Goal: Task Accomplishment & Management: Manage account settings

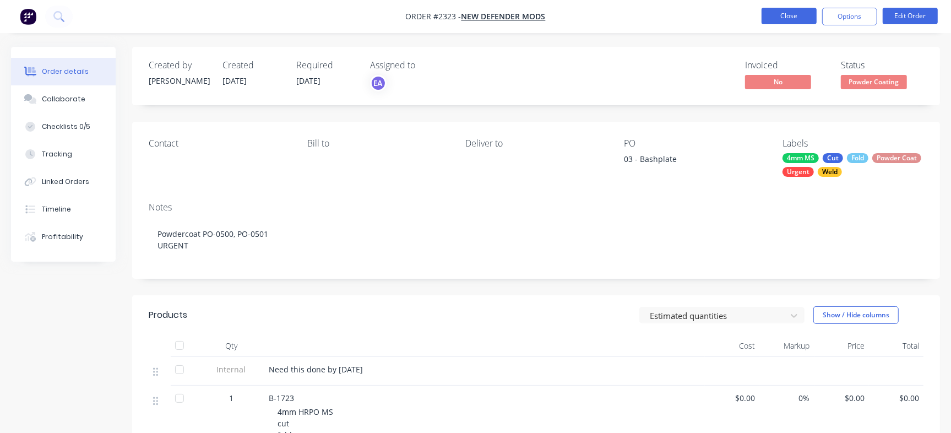
click at [801, 9] on button "Close" at bounding box center [788, 16] width 55 height 17
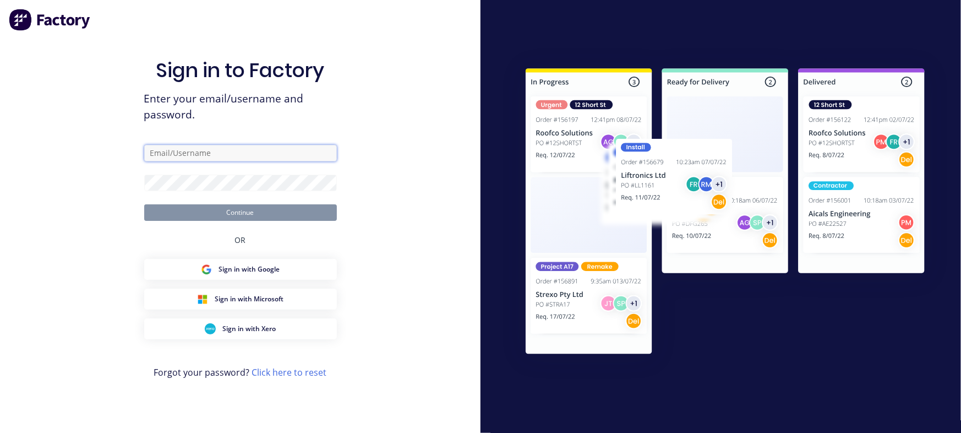
click at [297, 159] on input "text" at bounding box center [240, 153] width 193 height 17
type input "[EMAIL_ADDRESS][DOMAIN_NAME]"
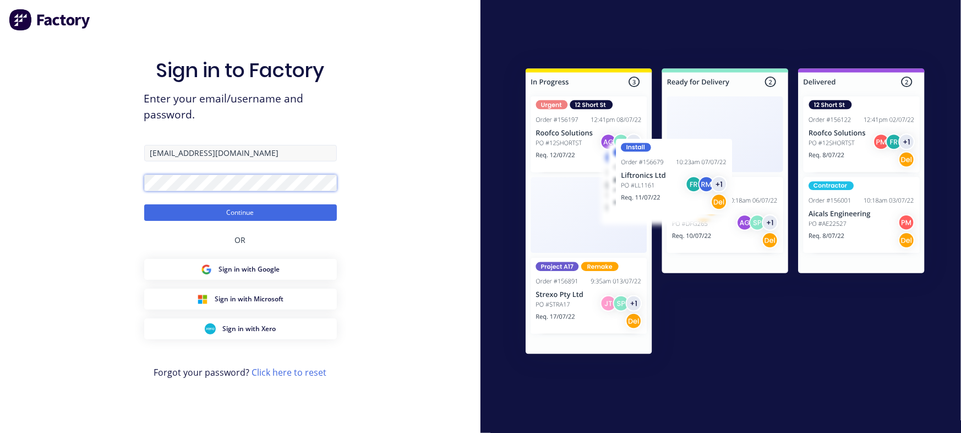
click at [144, 204] on button "Continue" at bounding box center [240, 212] width 193 height 17
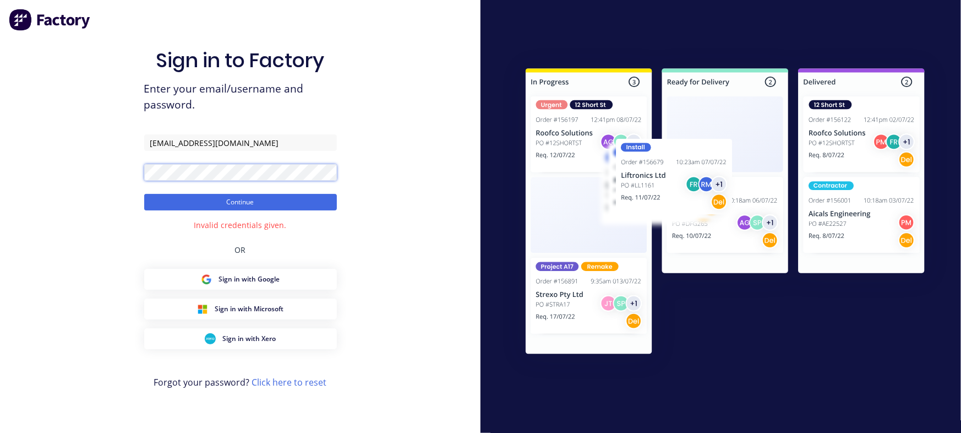
click at [144, 194] on button "Continue" at bounding box center [240, 202] width 193 height 17
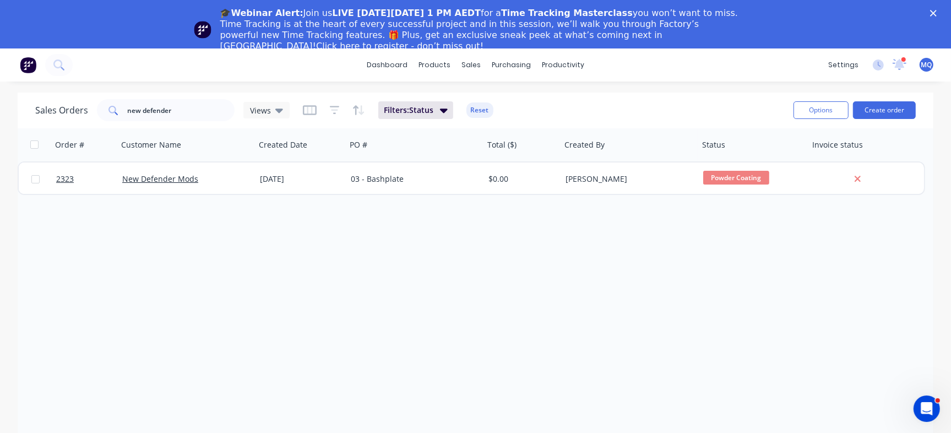
click at [204, 99] on div "new defender" at bounding box center [166, 110] width 138 height 22
click at [197, 102] on input "new defender" at bounding box center [181, 110] width 107 height 22
type input "new defendera"
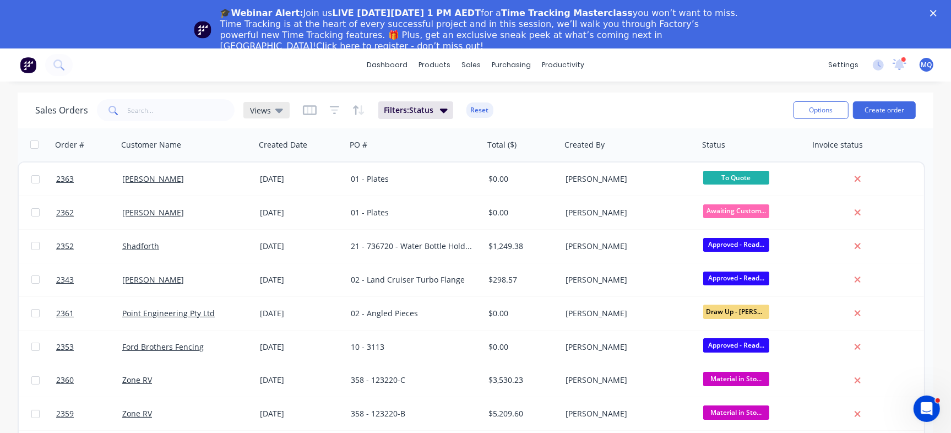
click at [260, 113] on span "Views" at bounding box center [260, 111] width 21 height 12
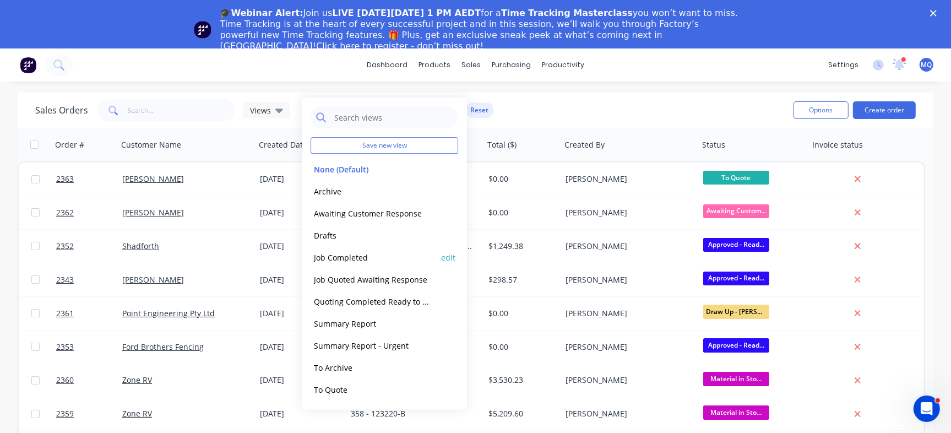
click at [337, 260] on button "Job Completed" at bounding box center [373, 257] width 126 height 13
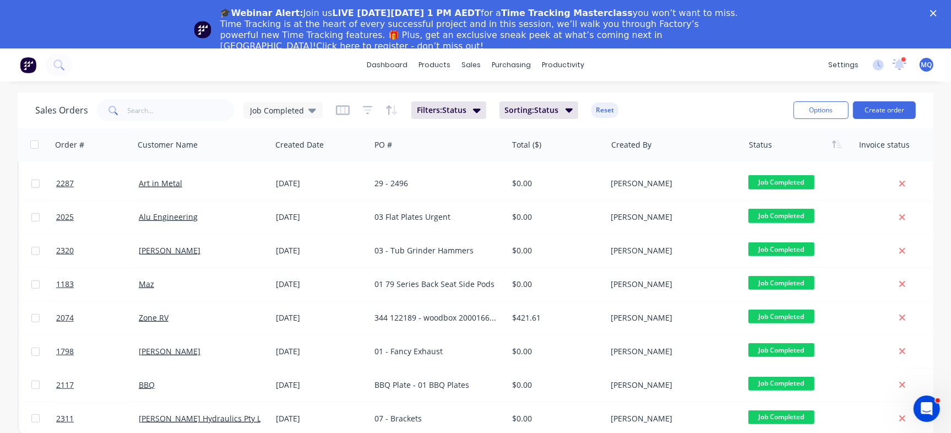
scroll to position [48, 0]
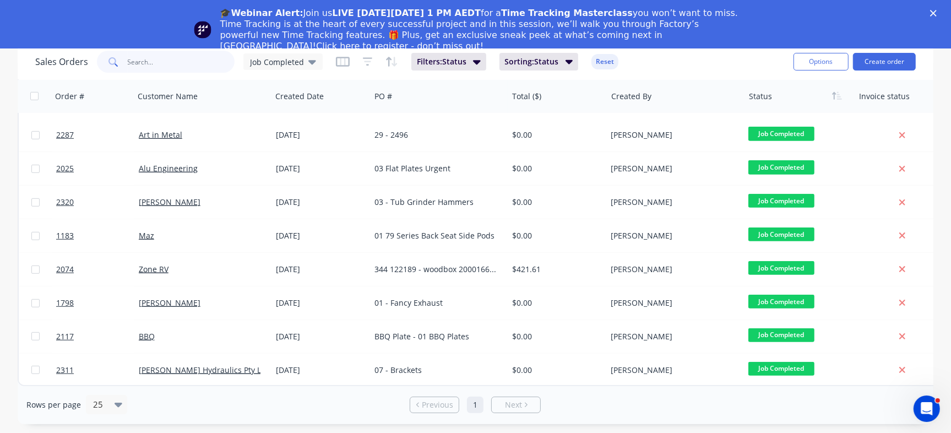
click at [170, 60] on input "text" at bounding box center [181, 62] width 107 height 22
type input "zone"
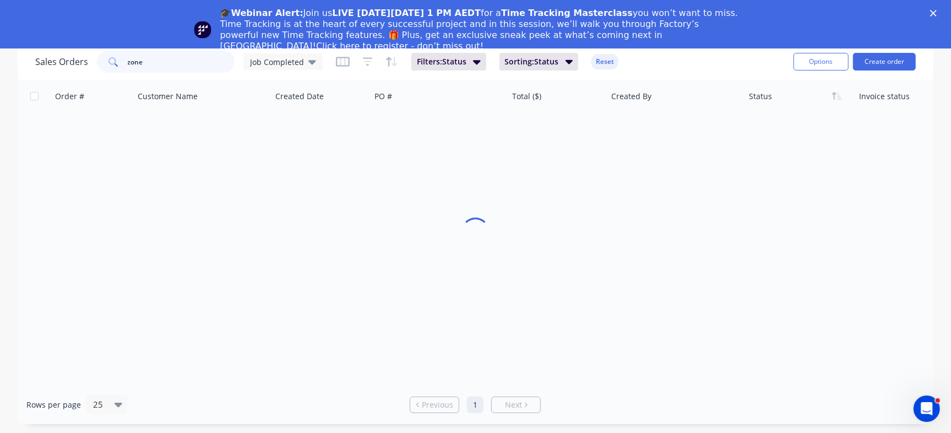
scroll to position [0, 0]
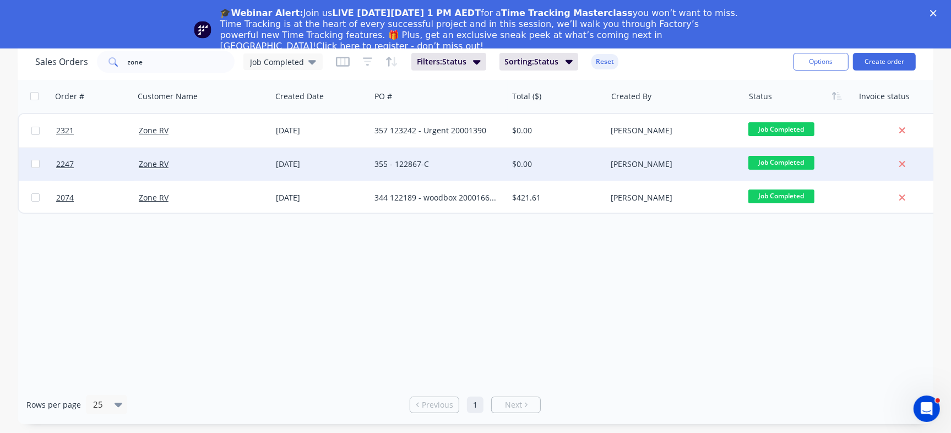
click at [372, 166] on div "355 - 122867-C" at bounding box center [438, 164] width 137 height 33
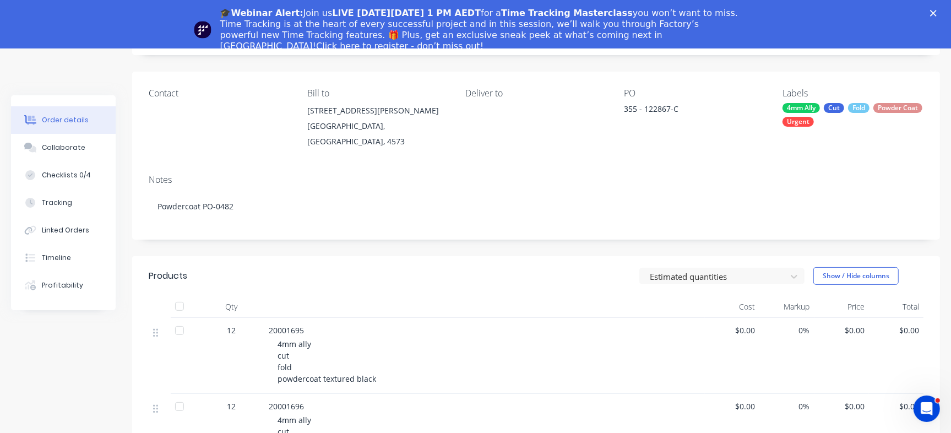
scroll to position [99, 0]
click at [946, 9] on div "🎓Webinar Alert: Join us LIVE [DATE][DATE] 1 PM AEDT for a Time Tracking Masterc…" at bounding box center [475, 29] width 951 height 51
click at [939, 14] on div "🎓Webinar Alert: Join us LIVE [DATE][DATE] 1 PM AEDT for a Time Tracking Masterc…" at bounding box center [475, 29] width 951 height 51
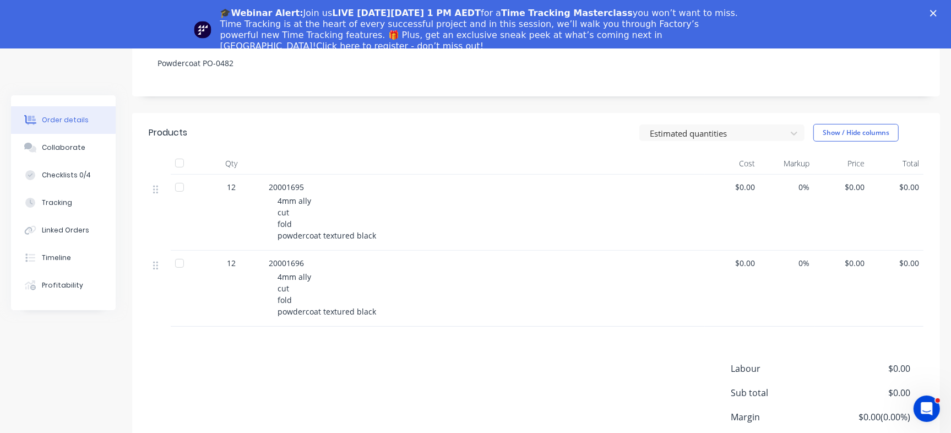
scroll to position [211, 0]
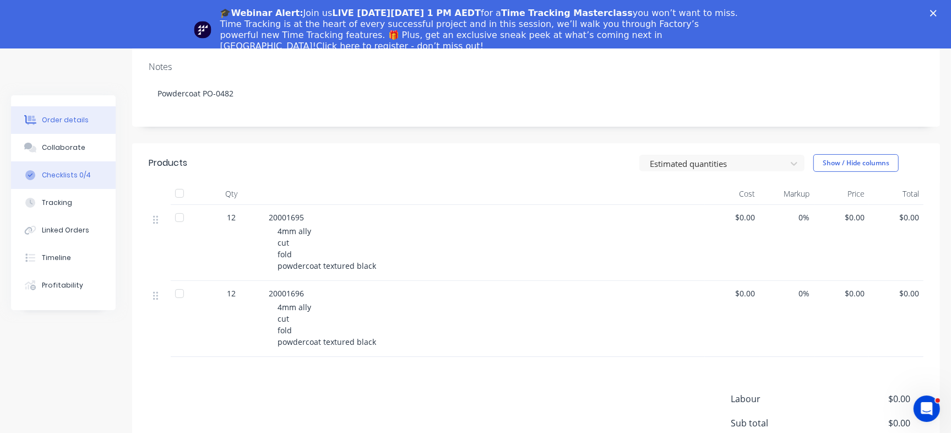
click at [75, 183] on button "Checklists 0/4" at bounding box center [63, 175] width 105 height 28
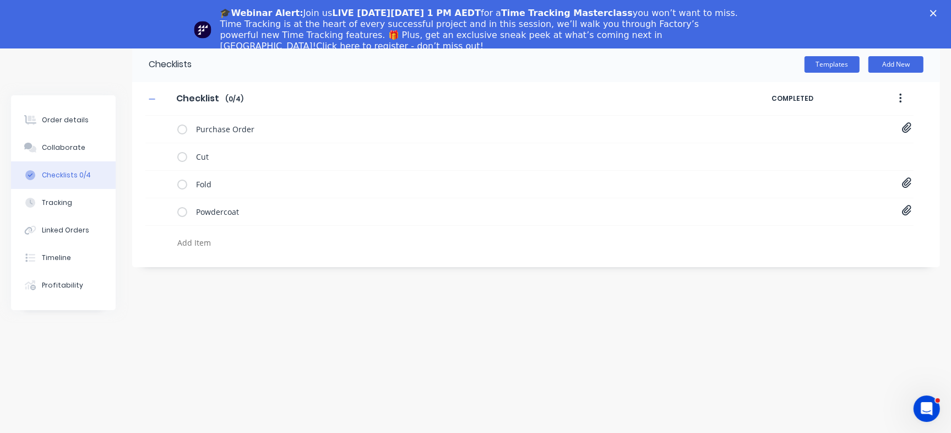
scroll to position [48, 0]
click at [904, 210] on icon at bounding box center [907, 210] width 10 height 11
click at [89, 113] on button "Order details" at bounding box center [63, 120] width 105 height 28
type textarea "x"
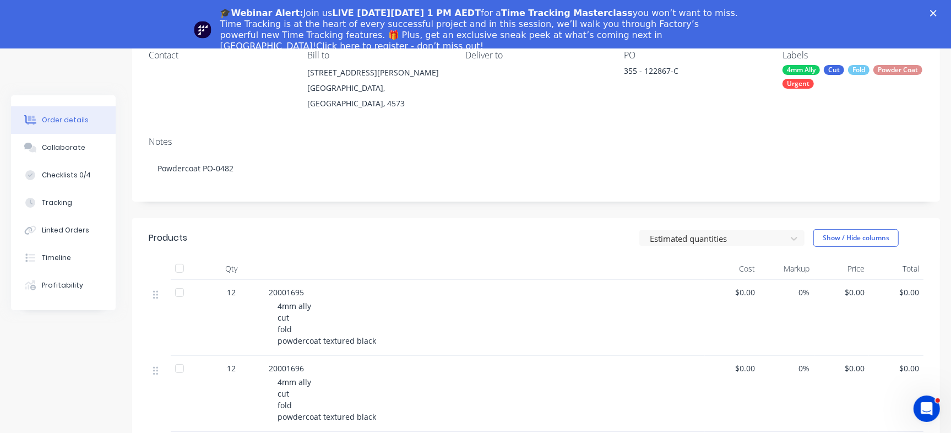
scroll to position [136, 0]
click at [277, 287] on span "20001695" at bounding box center [286, 292] width 35 height 10
copy span "20001695"
click at [939, 15] on div "🎓Webinar Alert: Join us LIVE [DATE][DATE] 1 PM AEDT for a Time Tracking Masterc…" at bounding box center [475, 29] width 951 height 51
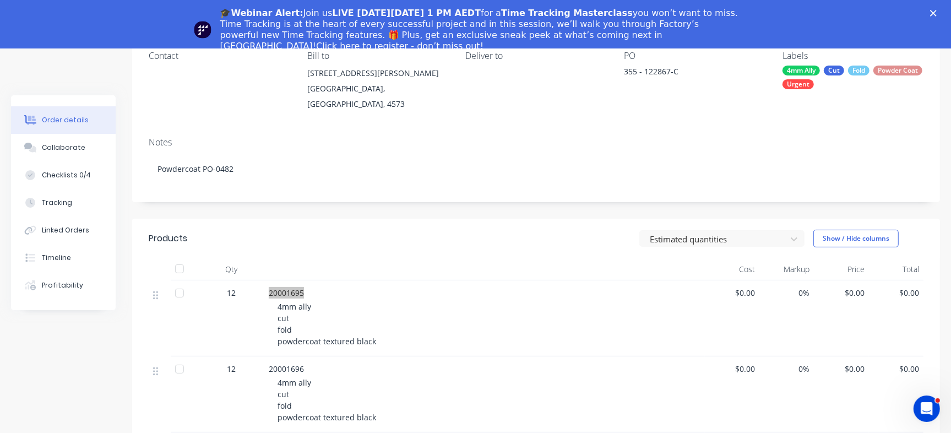
click at [936, 14] on icon "Close" at bounding box center [933, 13] width 7 height 7
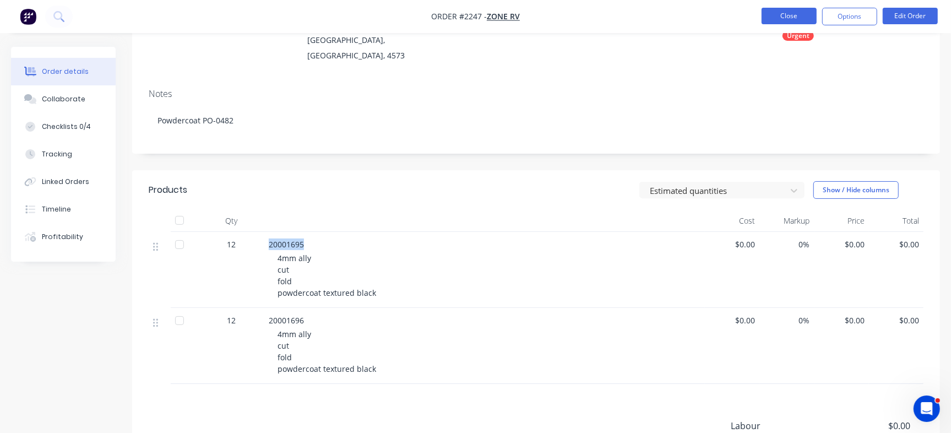
click at [792, 14] on button "Close" at bounding box center [788, 16] width 55 height 17
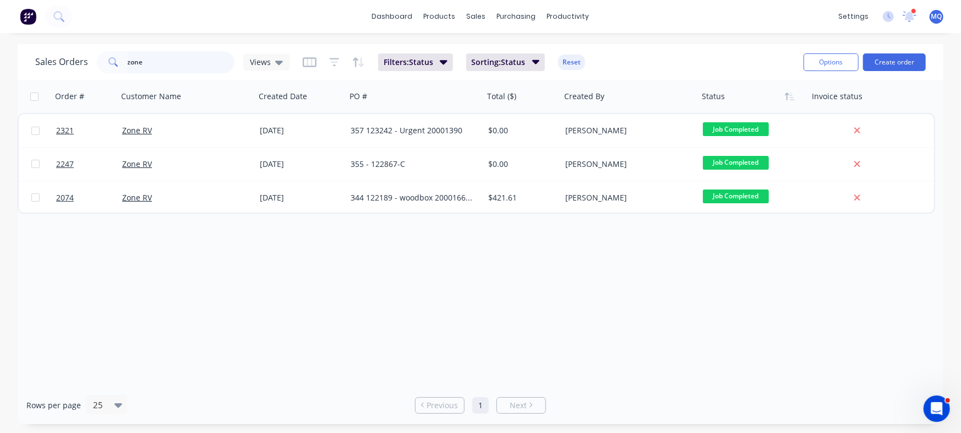
click at [132, 63] on input "zone" at bounding box center [181, 62] width 107 height 22
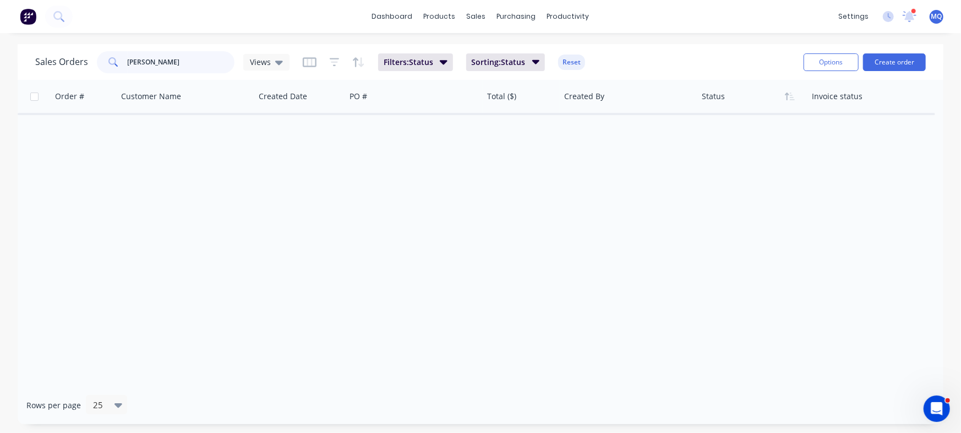
click at [154, 60] on input "[PERSON_NAME]" at bounding box center [181, 62] width 107 height 22
type input "regal"
click at [261, 60] on span "Views" at bounding box center [260, 62] width 21 height 12
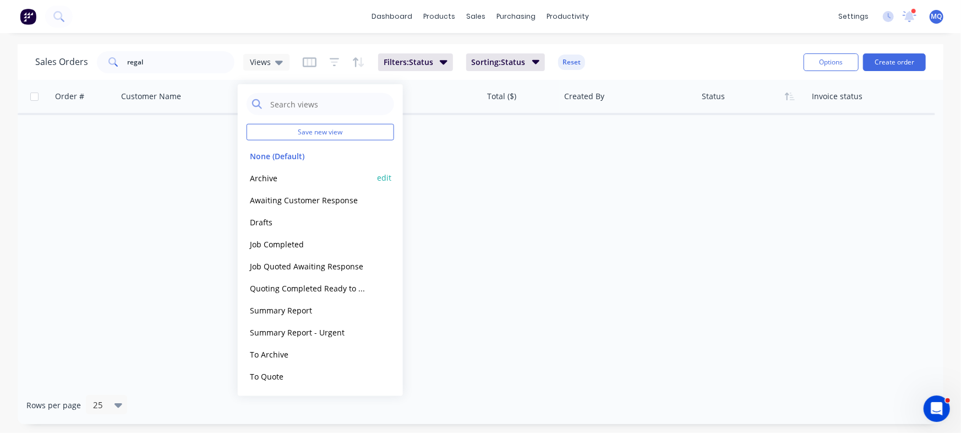
click at [259, 172] on button "Archive" at bounding box center [310, 177] width 126 height 13
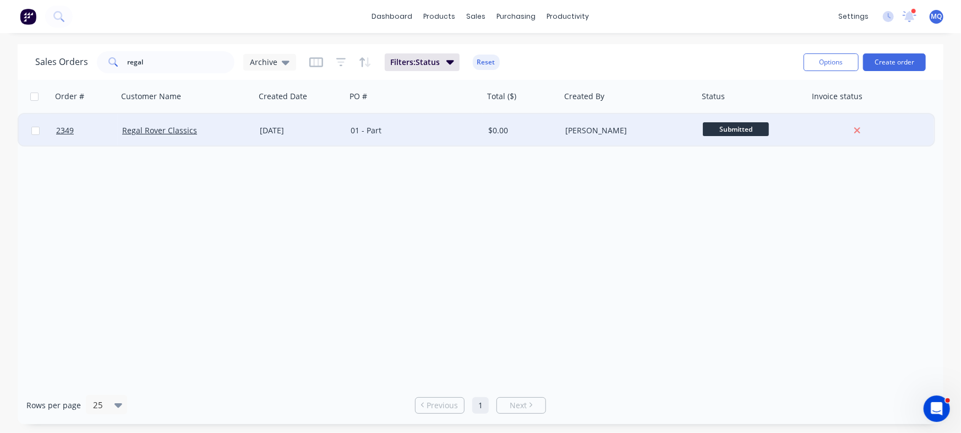
click at [331, 137] on div "[DATE]" at bounding box center [300, 130] width 91 height 33
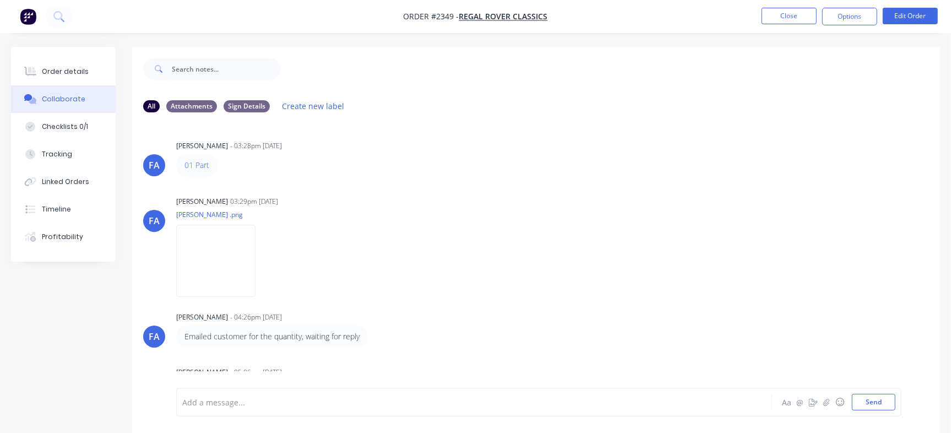
scroll to position [957, 0]
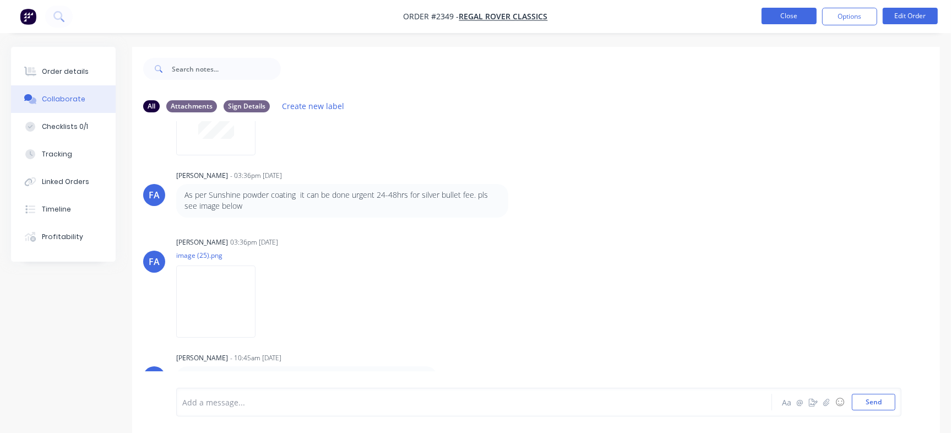
click at [804, 19] on button "Close" at bounding box center [788, 16] width 55 height 17
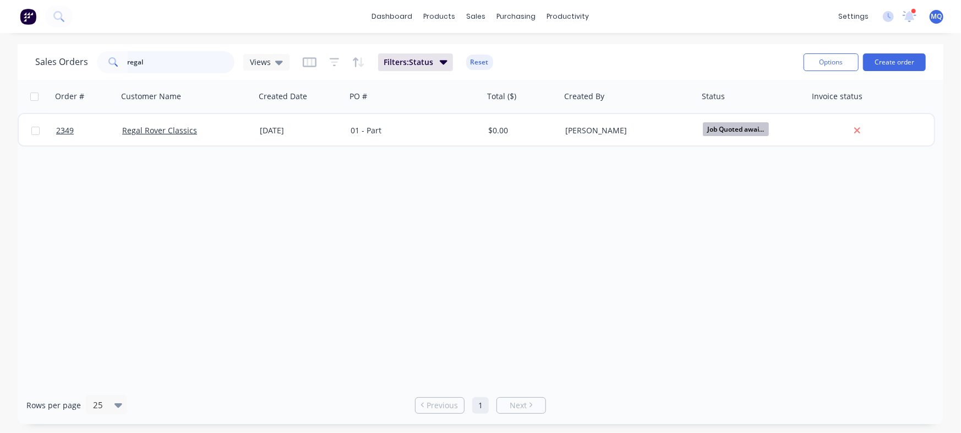
click at [172, 53] on input "regal" at bounding box center [181, 62] width 107 height 22
paste input "20001695"
type input "20001695"
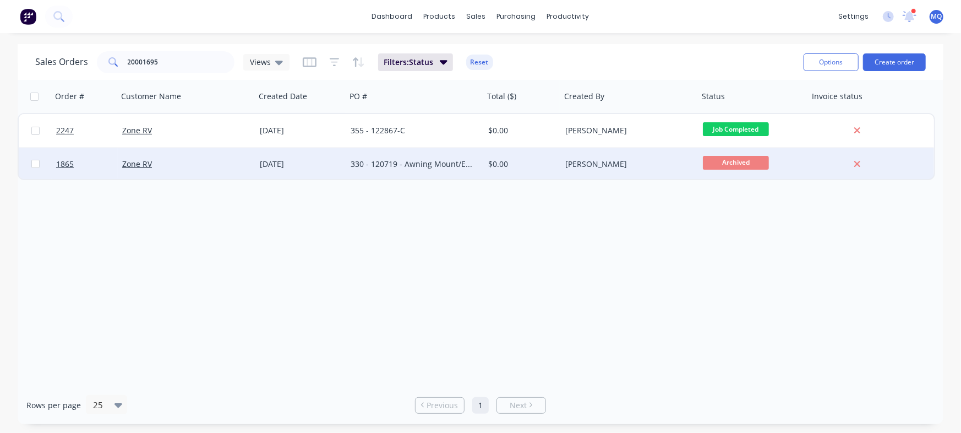
click at [391, 156] on div "330 - 120719 - Awning Mount/Expo Metal" at bounding box center [415, 164] width 138 height 33
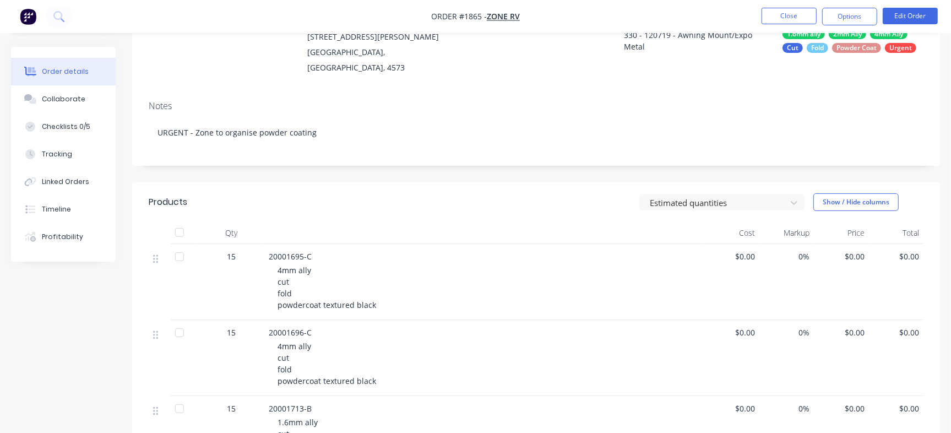
scroll to position [123, 0]
click at [95, 111] on button "Collaborate" at bounding box center [63, 99] width 105 height 28
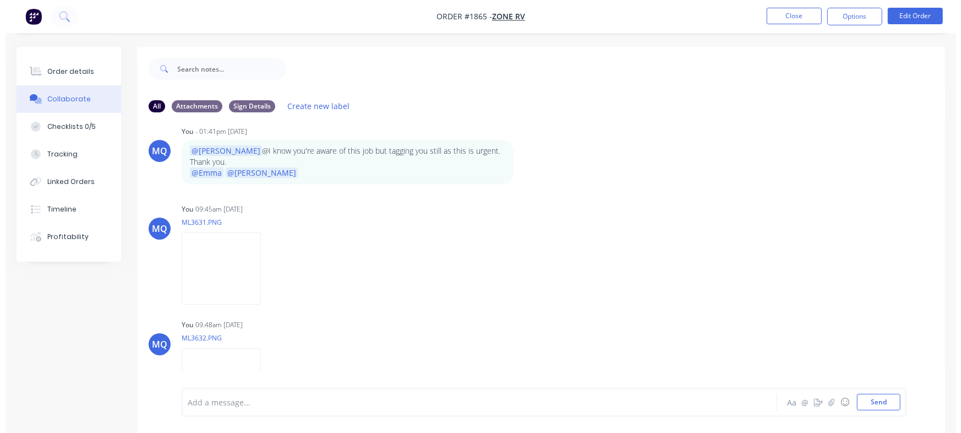
scroll to position [576, 0]
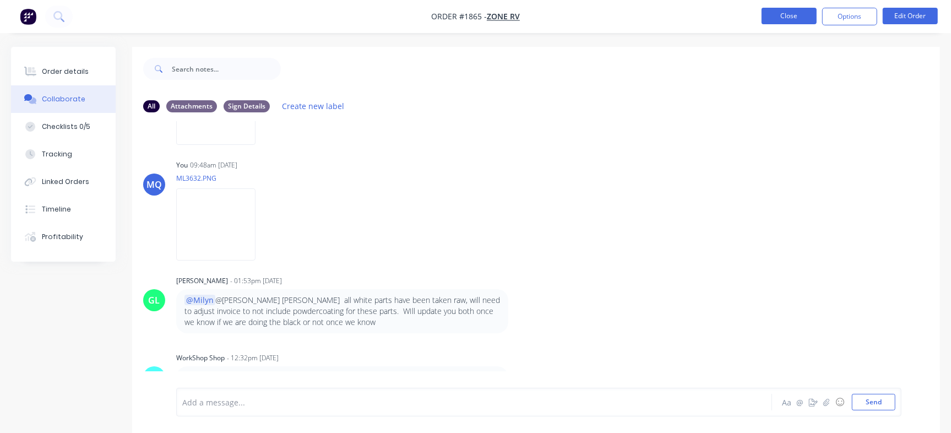
click at [771, 9] on button "Close" at bounding box center [788, 16] width 55 height 17
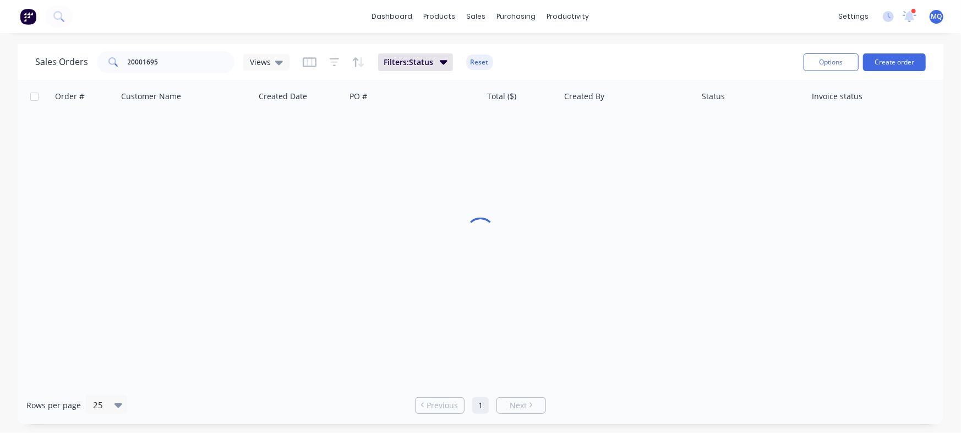
click at [577, 195] on div at bounding box center [481, 233] width 926 height 306
drag, startPoint x: 577, startPoint y: 195, endPoint x: 632, endPoint y: 59, distance: 146.5
click at [632, 59] on div "Sales Orders 20001695 Views Filters: Status Reset Options Create order Order # …" at bounding box center [481, 234] width 926 height 380
